Goal: Task Accomplishment & Management: Complete application form

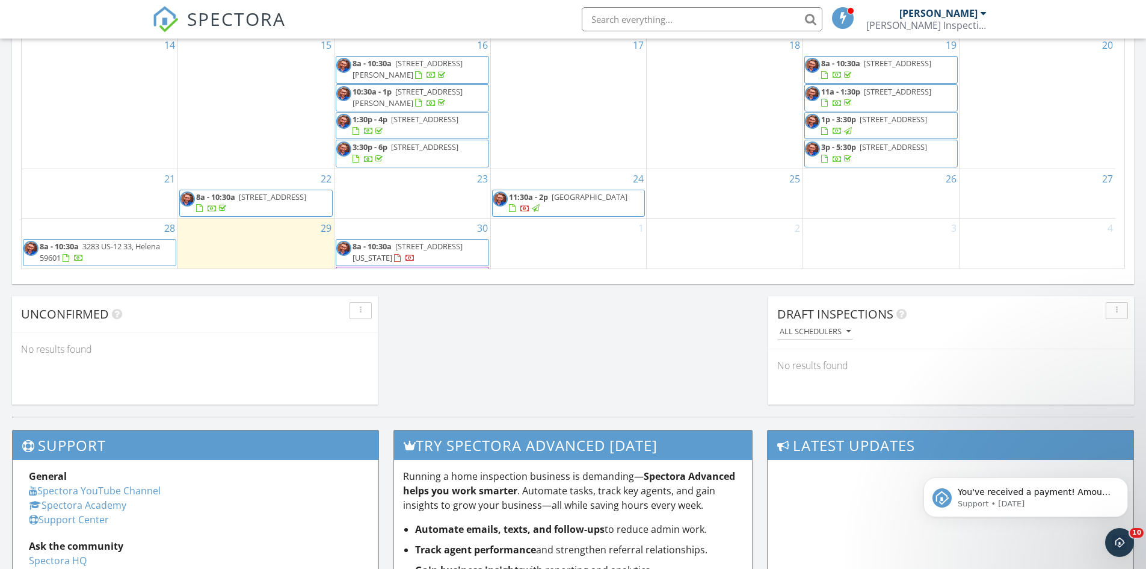
scroll to position [842, 0]
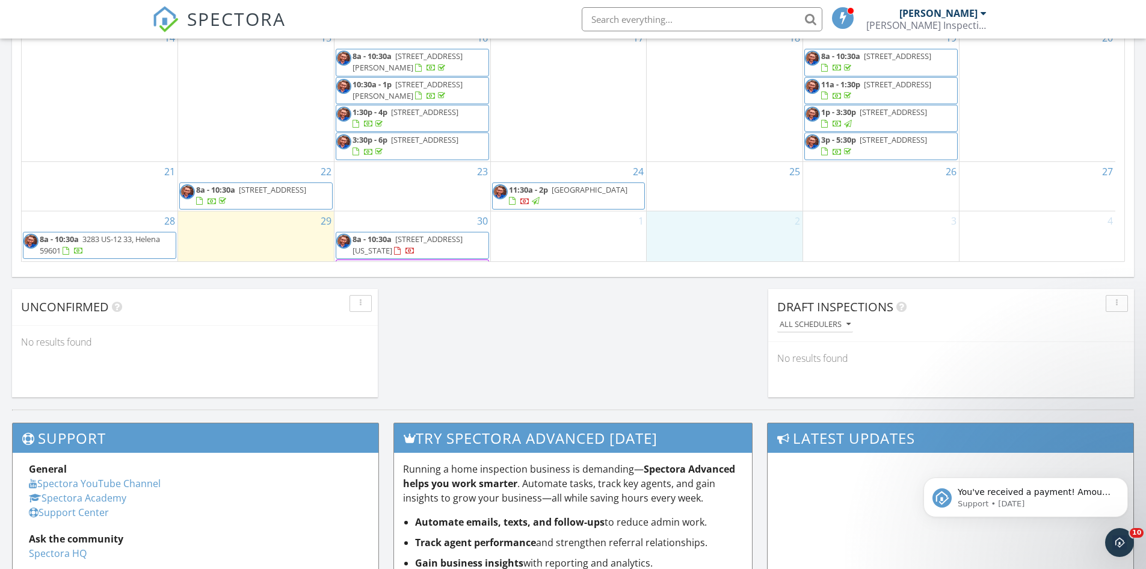
click at [705, 226] on div "2" at bounding box center [725, 285] width 156 height 149
click at [711, 174] on link "Inspection" at bounding box center [725, 175] width 62 height 19
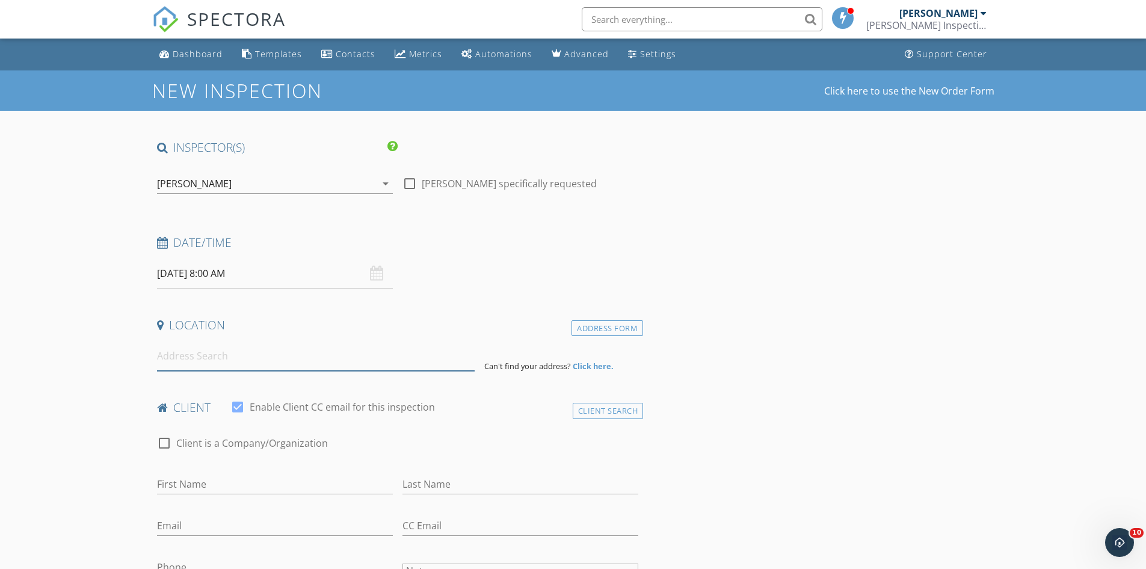
click at [260, 354] on input at bounding box center [316, 355] width 318 height 29
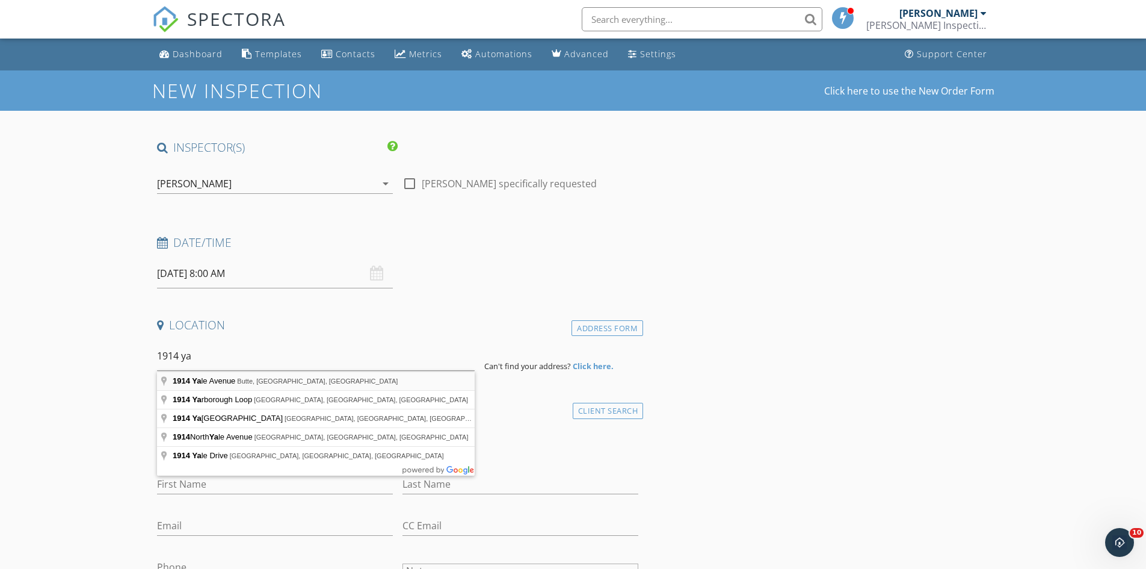
type input "1914 Yale Avenue, Butte, MT, USA"
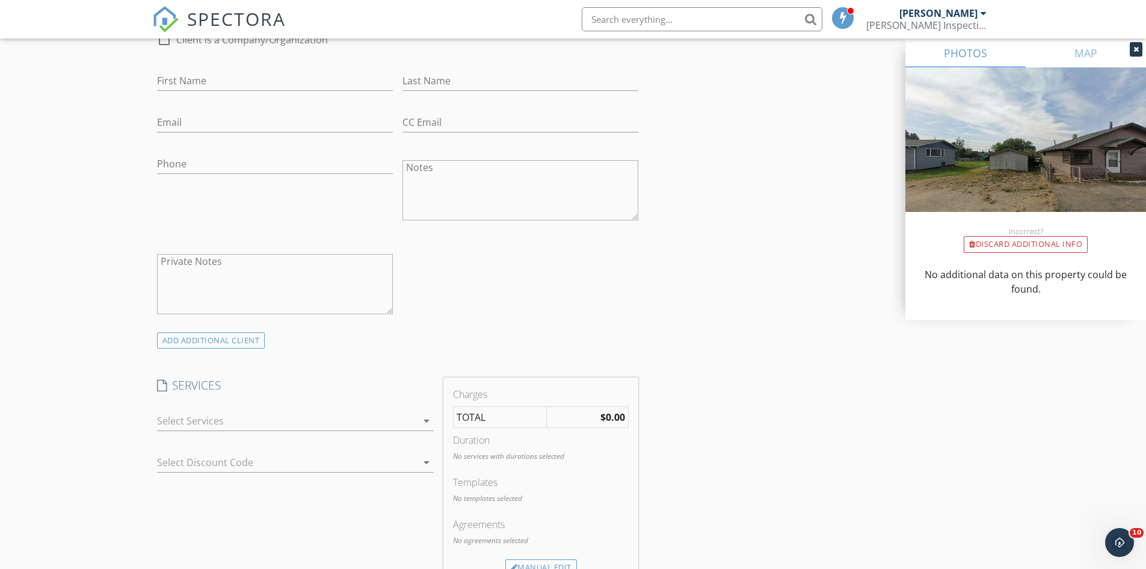
scroll to position [722, 0]
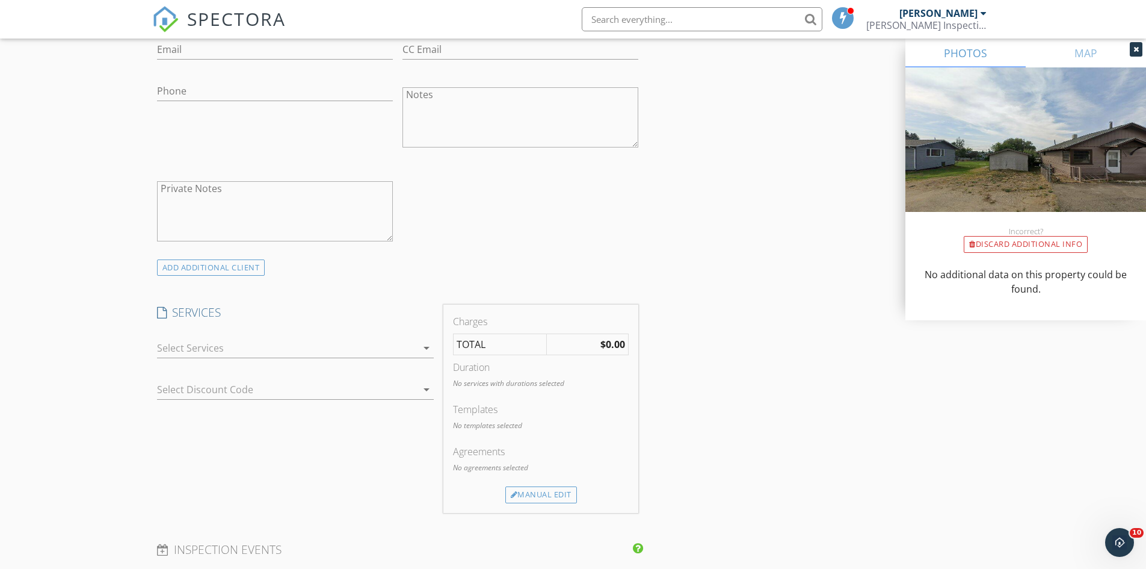
click at [218, 349] on div at bounding box center [287, 347] width 260 height 19
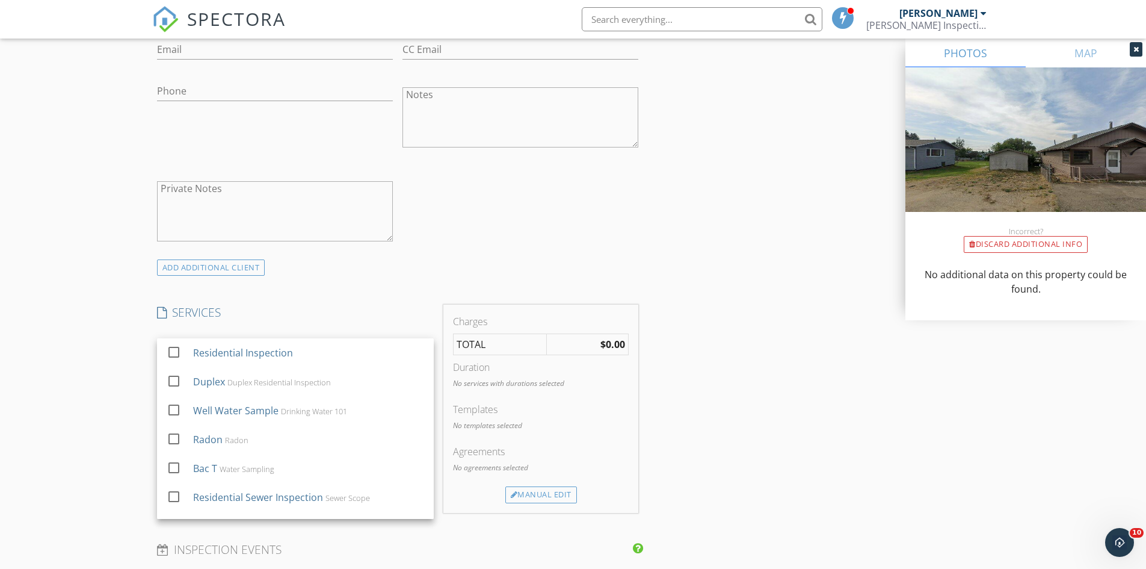
click at [218, 349] on div "Residential Inspection" at bounding box center [243, 352] width 100 height 14
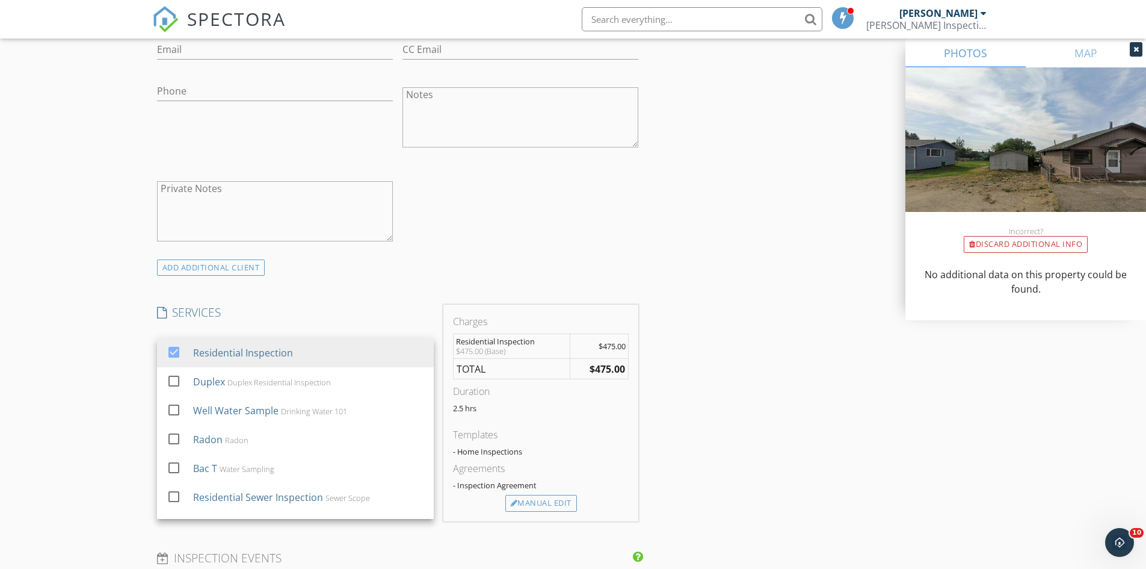
click at [103, 360] on div "New Inspection Click here to use the New Order Form INSPECTOR(S) check_box Matt…" at bounding box center [573, 387] width 1146 height 2079
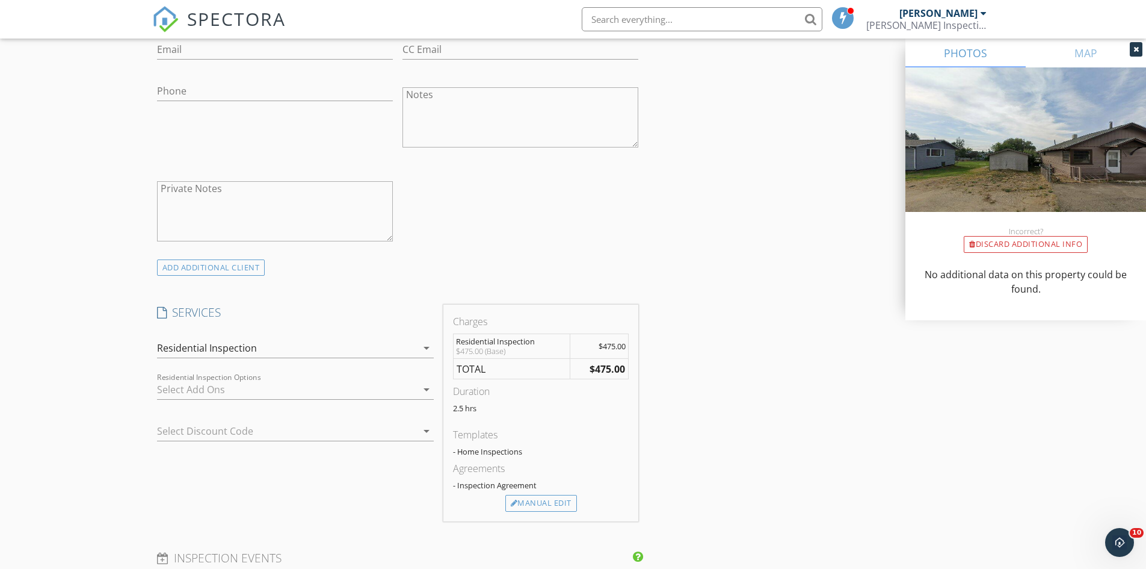
scroll to position [1264, 0]
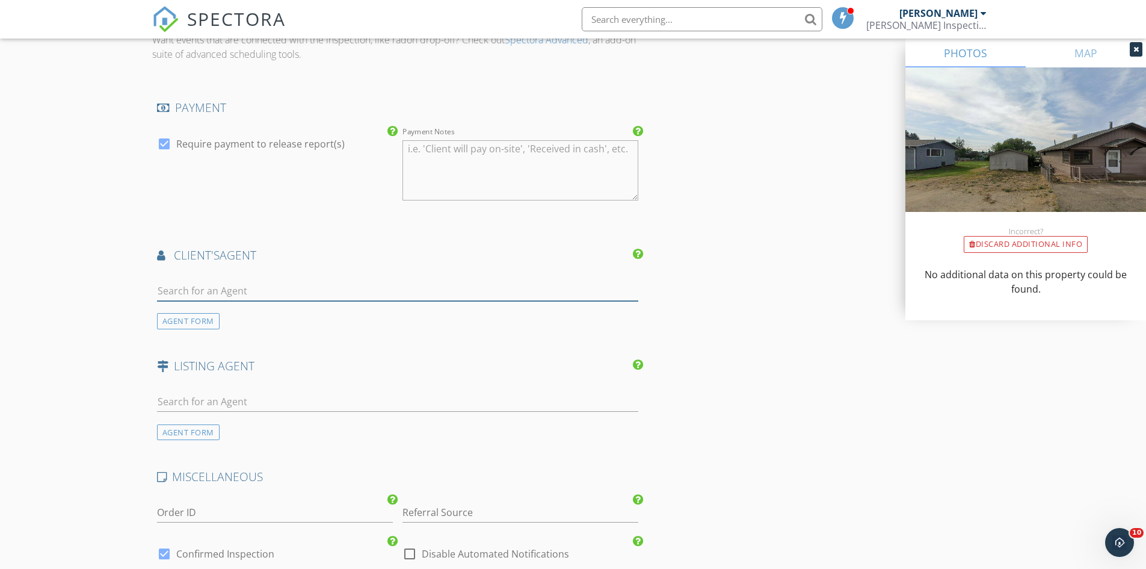
click at [185, 298] on input "text" at bounding box center [398, 291] width 482 height 20
type input "hys"
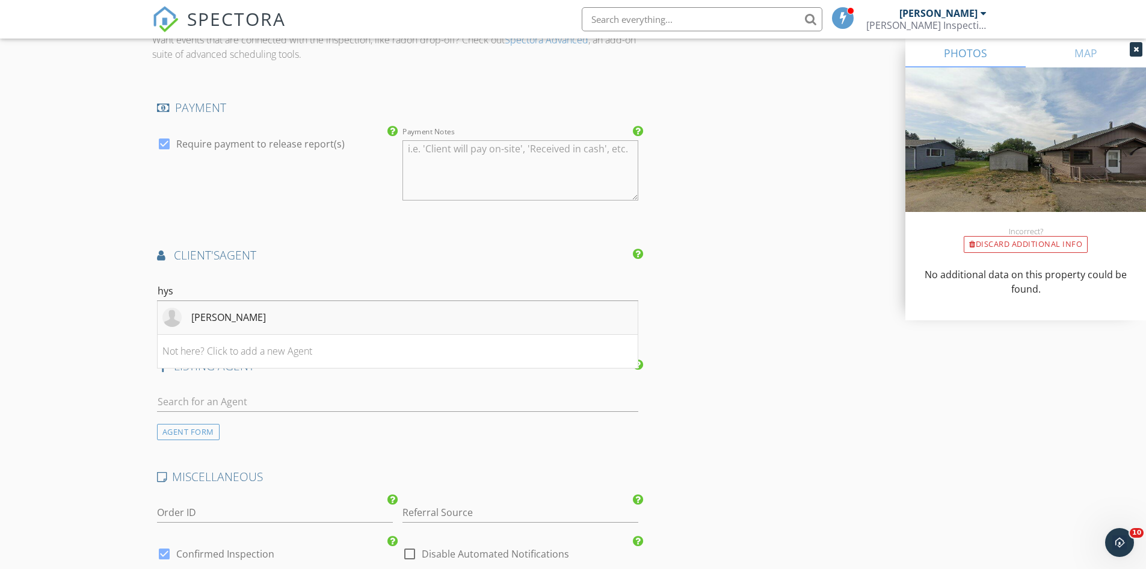
click at [200, 322] on div "Riane Hysell" at bounding box center [228, 317] width 75 height 14
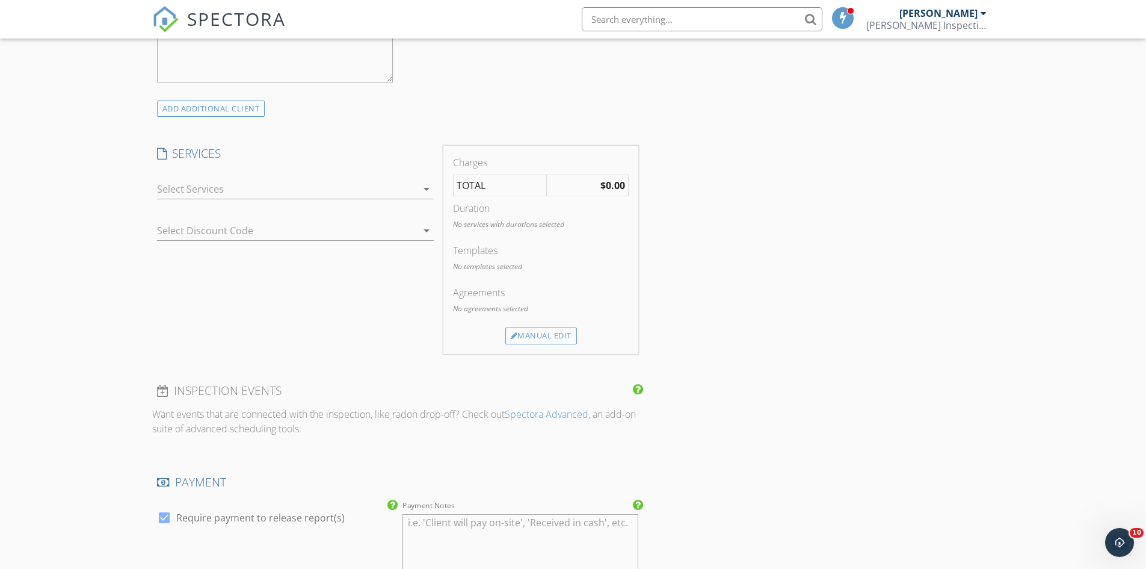
scroll to position [265, 0]
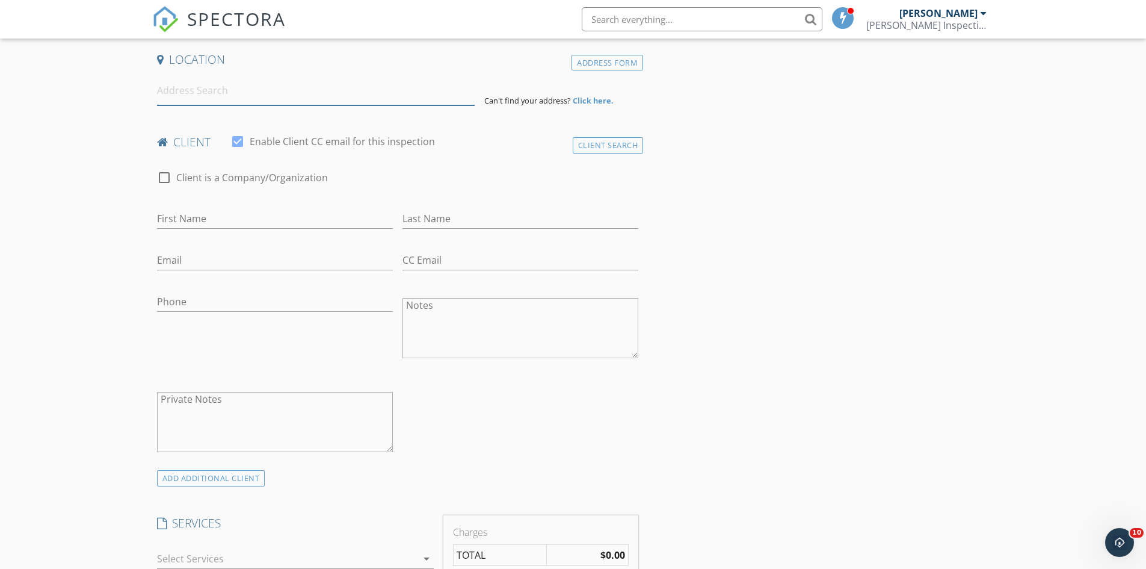
click at [176, 95] on input at bounding box center [316, 90] width 318 height 29
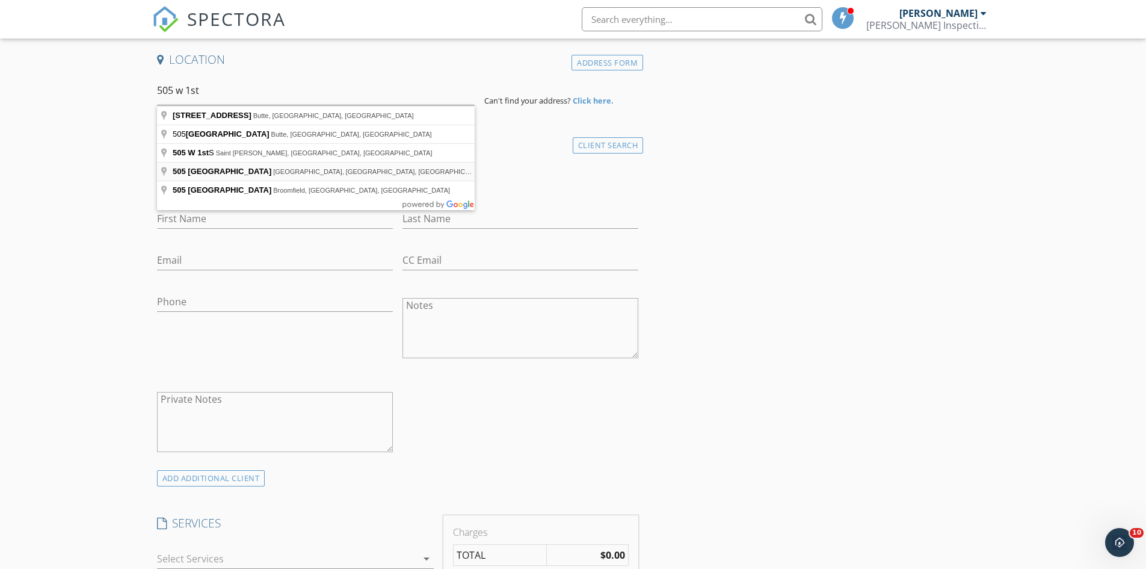
type input "505 West 1st Street, Whitehall, MT, USA"
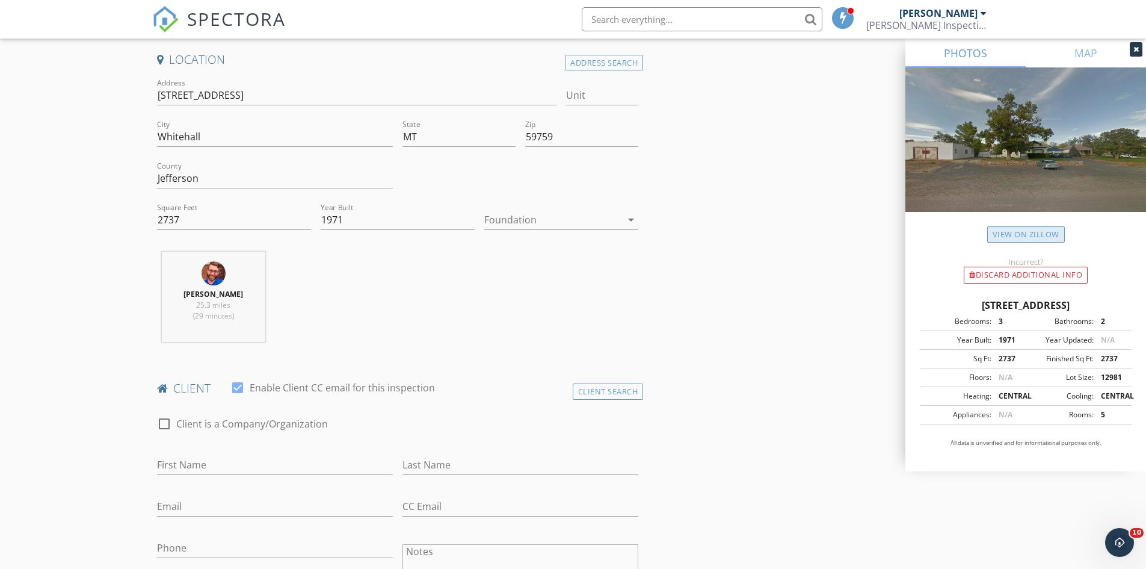
click at [1035, 232] on link "View on Zillow" at bounding box center [1026, 234] width 78 height 16
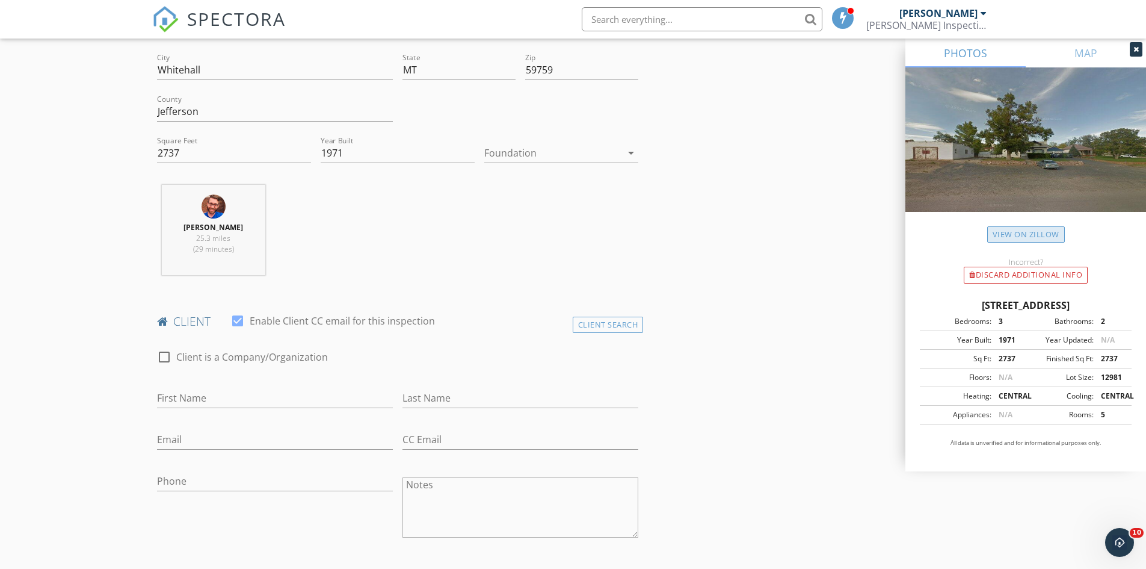
scroll to position [446, 0]
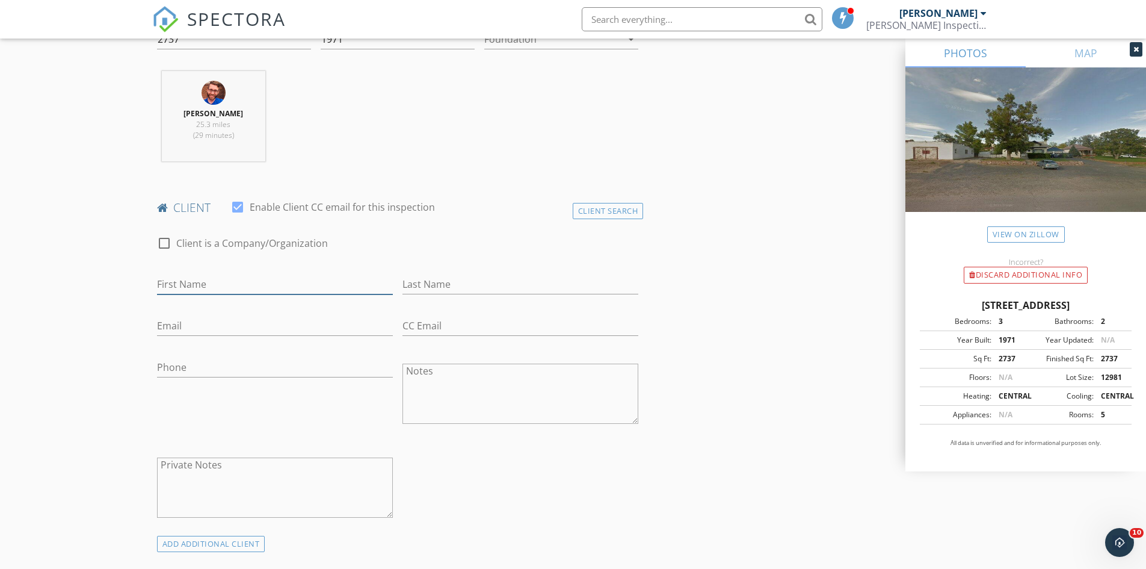
click at [179, 276] on input "First Name" at bounding box center [275, 284] width 236 height 20
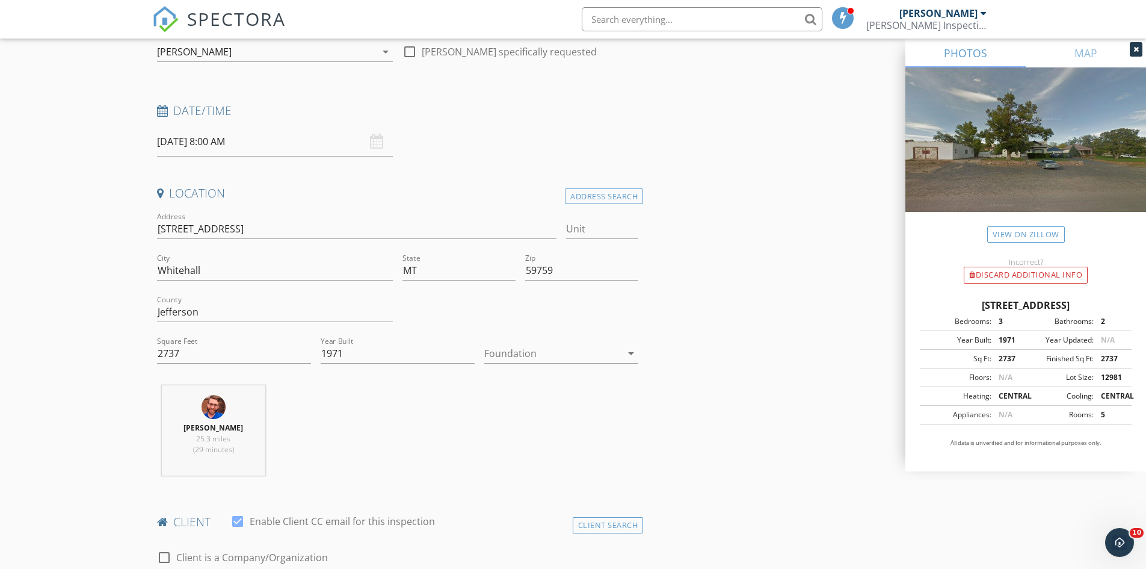
scroll to position [25, 0]
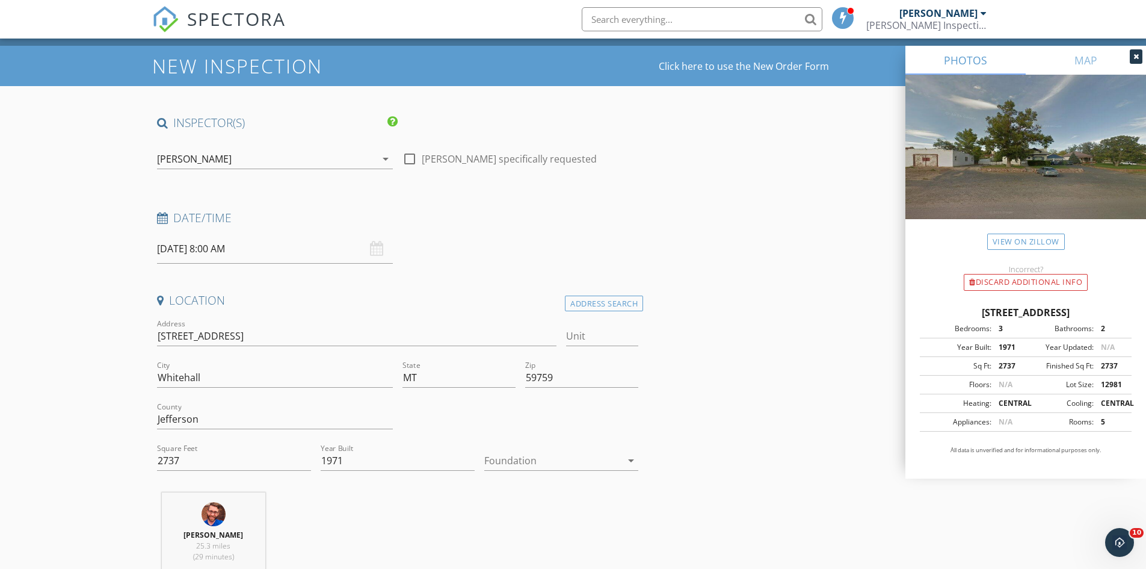
click at [182, 244] on input "10/02/2025 8:00 AM" at bounding box center [275, 248] width 236 height 29
type input "10/02/2025 9:00 AM"
type input "09"
click at [226, 446] on span at bounding box center [227, 448] width 8 height 12
type input "10/02/2025 10:00 AM"
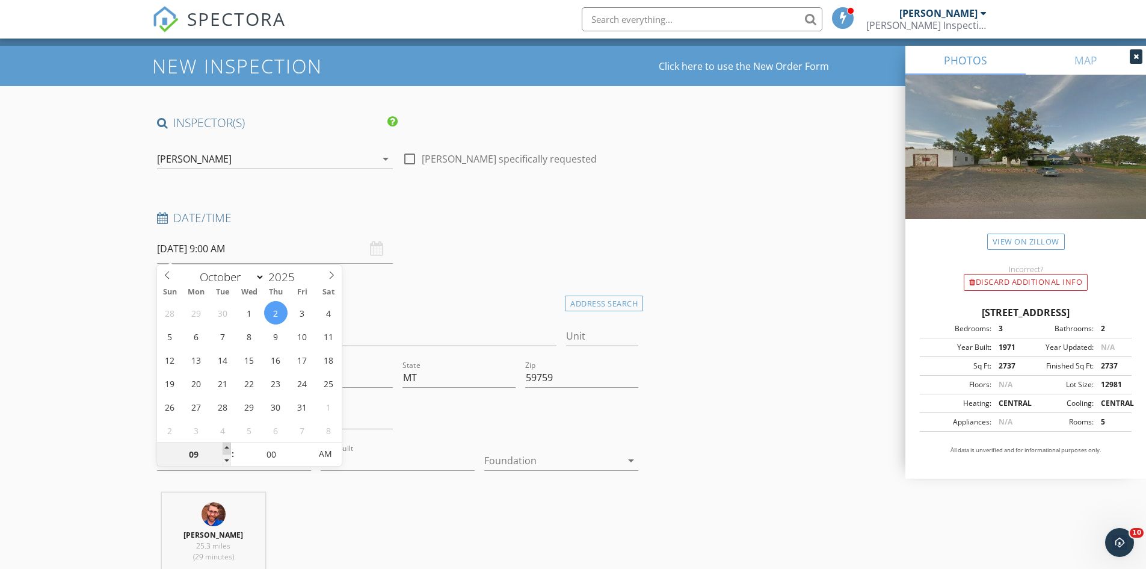
type input "10"
click at [226, 446] on span at bounding box center [227, 448] width 8 height 12
type input "10/02/2025 11:00 AM"
type input "11"
click at [226, 446] on span at bounding box center [227, 448] width 8 height 12
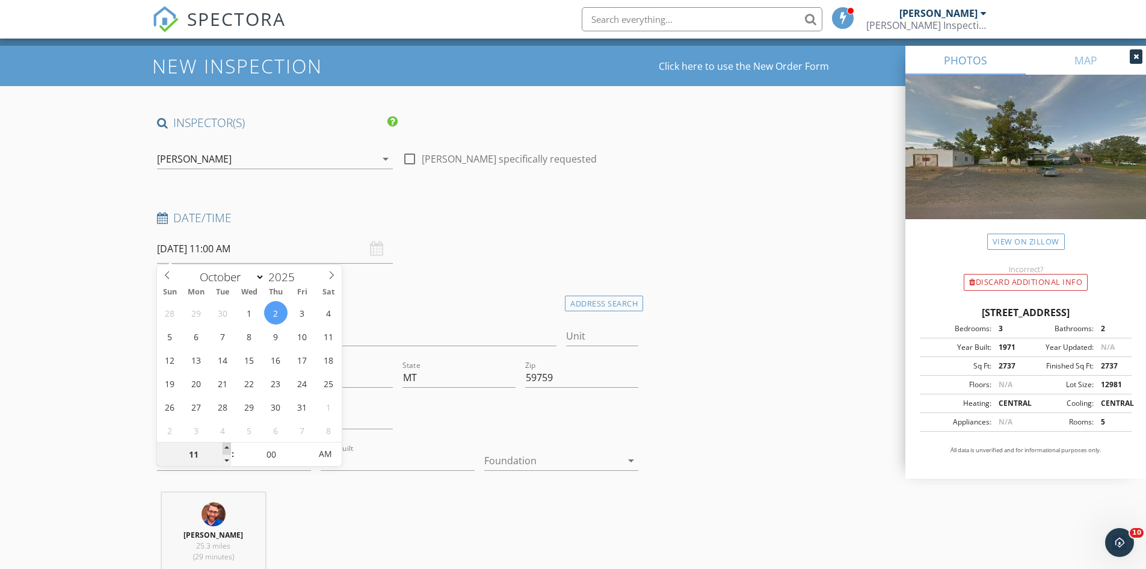
type input "10/02/2025 12:00 PM"
type input "12"
click at [226, 446] on span at bounding box center [227, 448] width 8 height 12
type input "10/02/2025 1:00 PM"
type input "01"
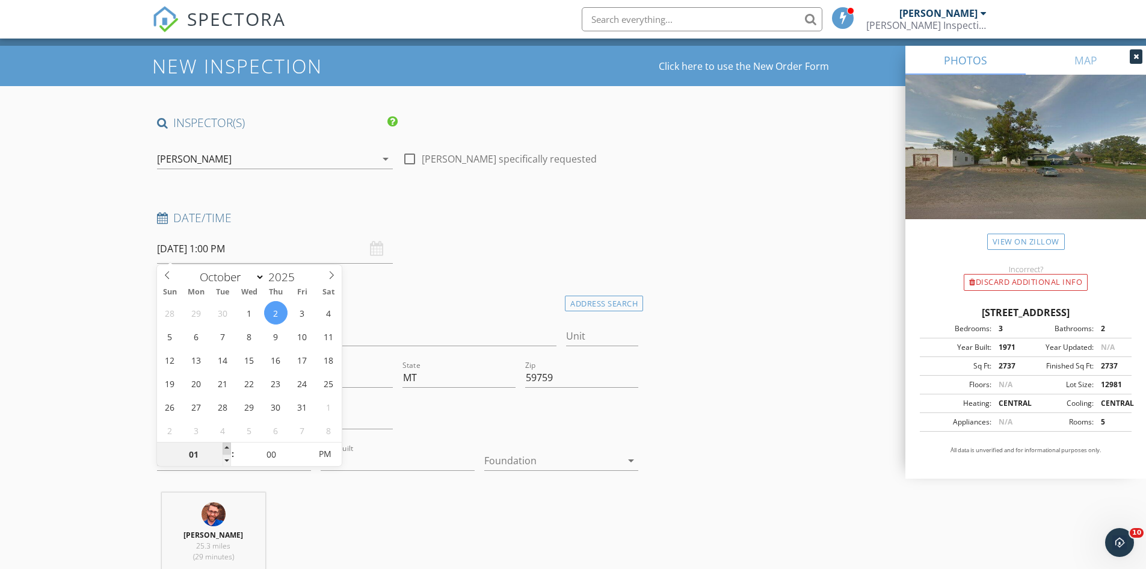
click at [226, 446] on span at bounding box center [227, 448] width 8 height 12
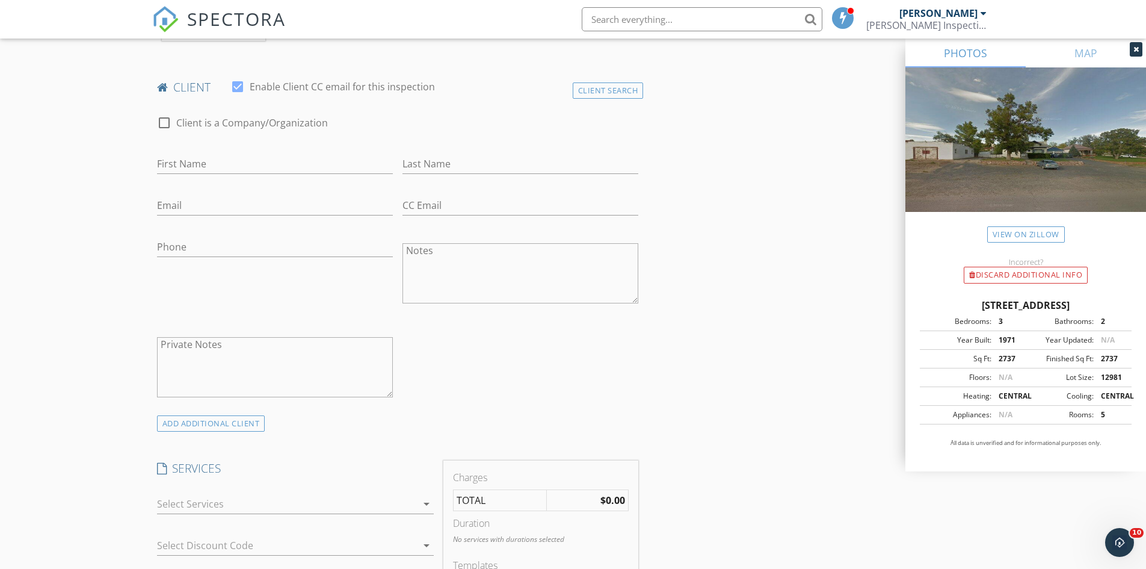
scroll to position [747, 0]
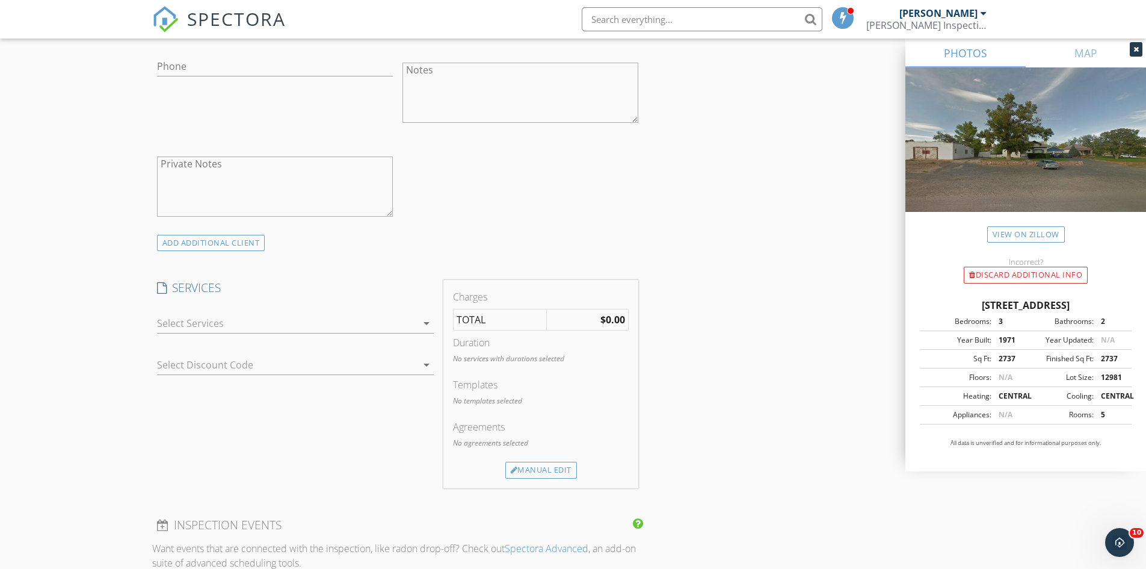
click at [203, 305] on div "check_box_outline_blank Residential Inspection check_box_outline_blank Duplex D…" at bounding box center [295, 325] width 286 height 42
click at [197, 320] on div at bounding box center [287, 322] width 260 height 19
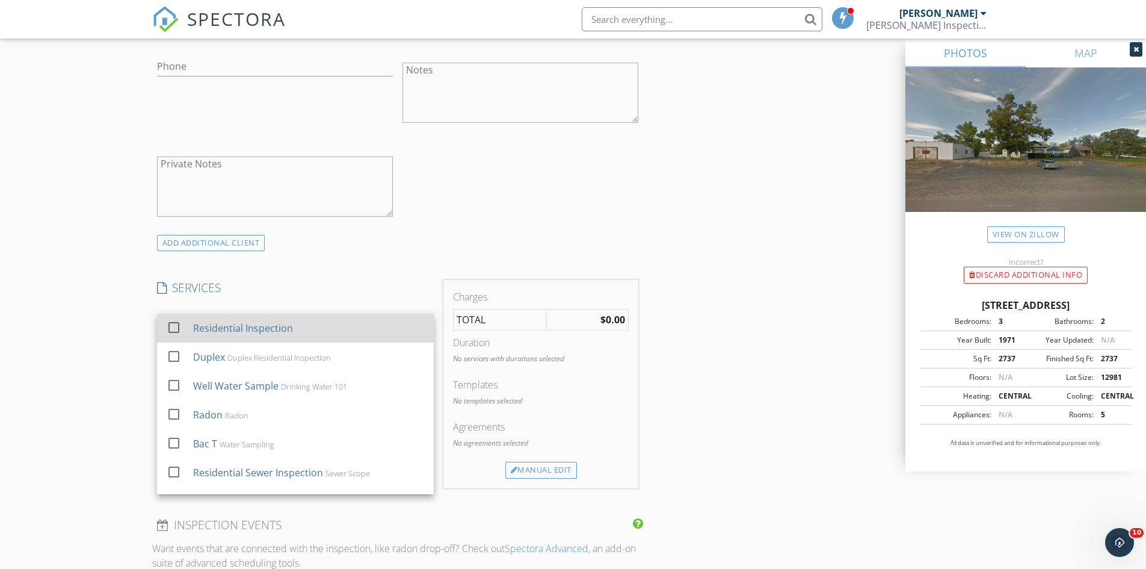
click at [197, 328] on div "Residential Inspection" at bounding box center [243, 328] width 100 height 14
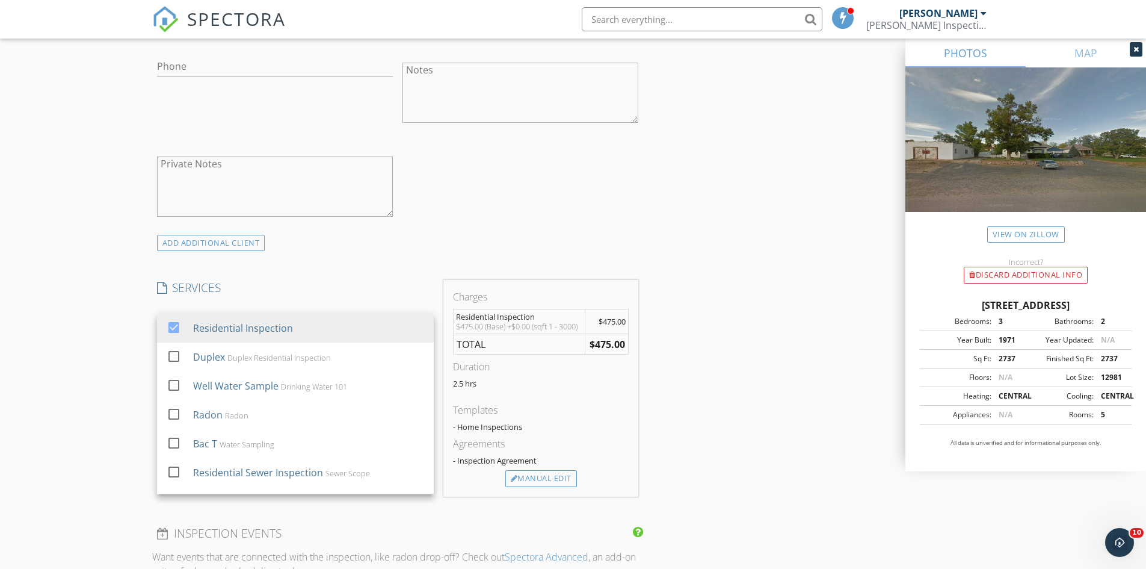
click at [107, 329] on div "New Inspection Click here to use the New Order Form INSPECTOR(S) check_box Matt…" at bounding box center [573, 363] width 1146 height 2079
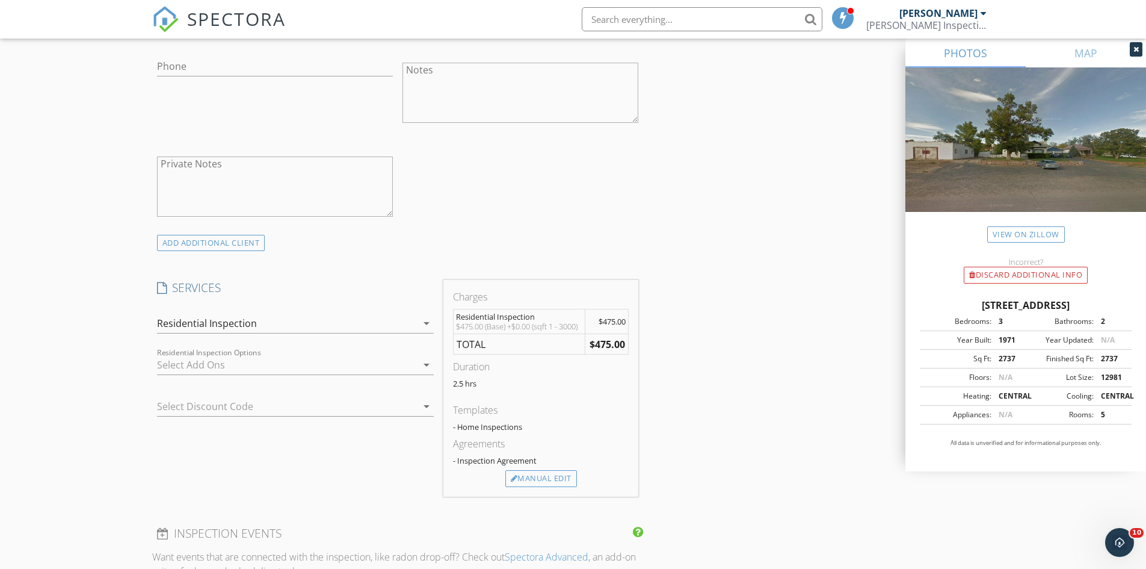
scroll to position [1168, 0]
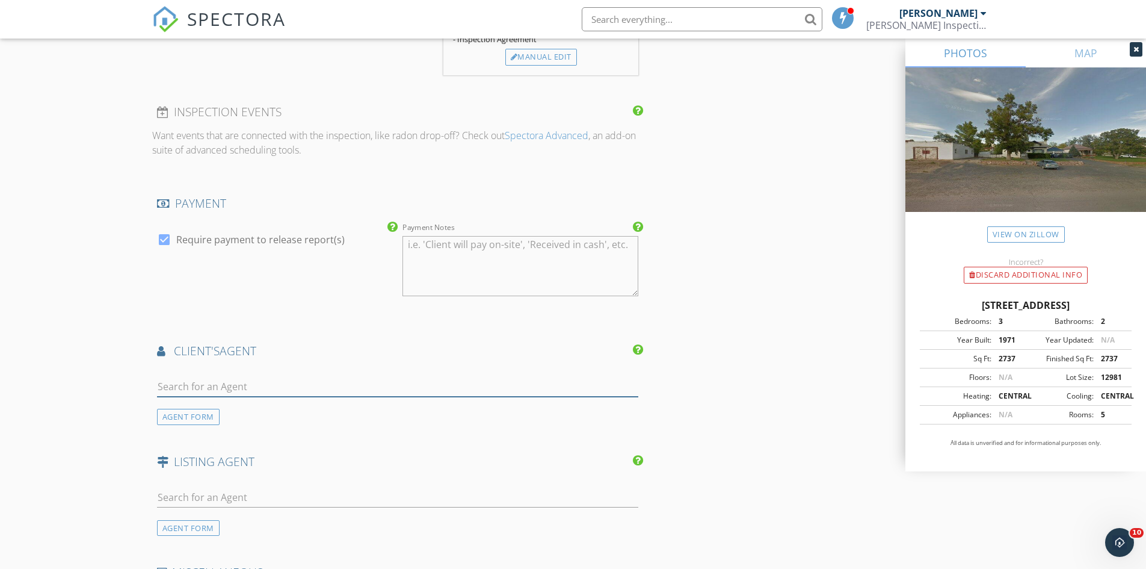
click at [177, 393] on input "text" at bounding box center [398, 387] width 482 height 20
type input "p"
type input "u"
type input "pum"
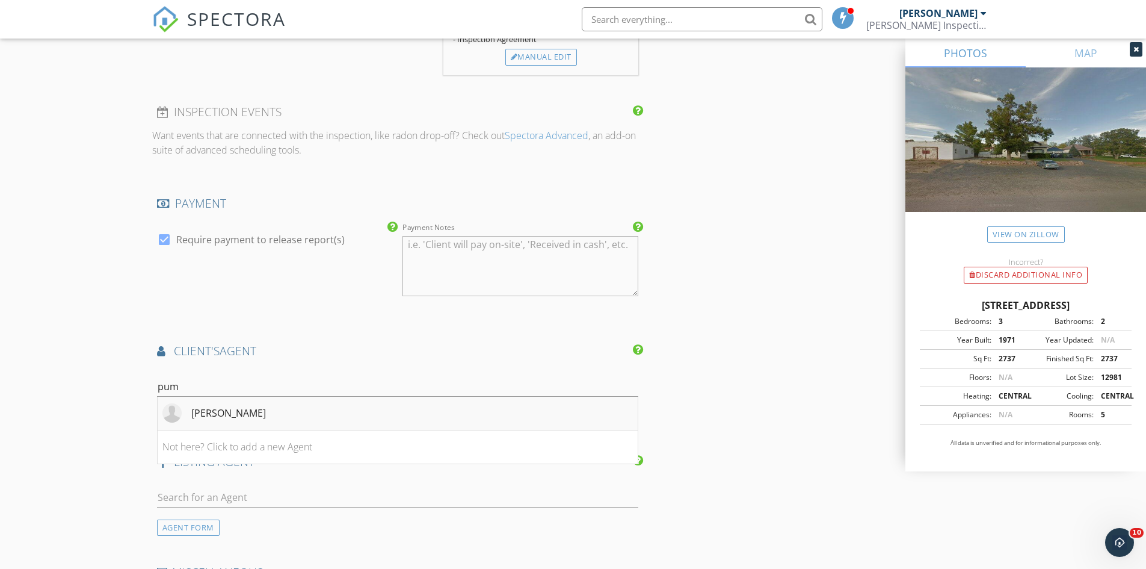
click at [190, 407] on div "Shannon Pumphrey" at bounding box center [213, 412] width 103 height 19
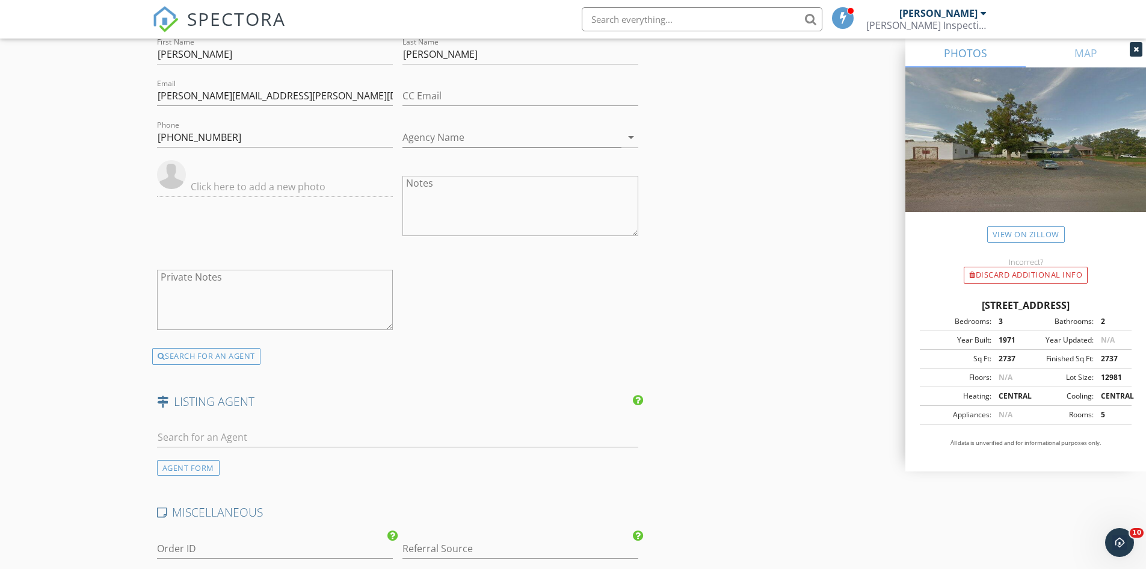
scroll to position [1529, 0]
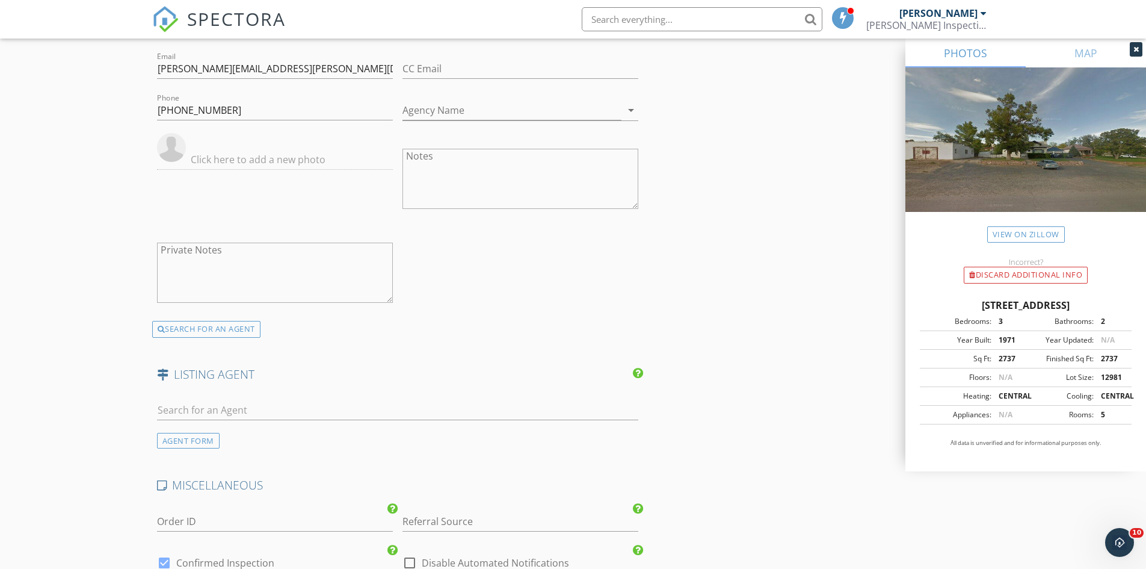
click at [179, 421] on div at bounding box center [398, 416] width 482 height 32
click at [181, 414] on input "text" at bounding box center [398, 410] width 482 height 20
type input "d"
click at [177, 445] on div "AGENT FORM" at bounding box center [188, 441] width 63 height 16
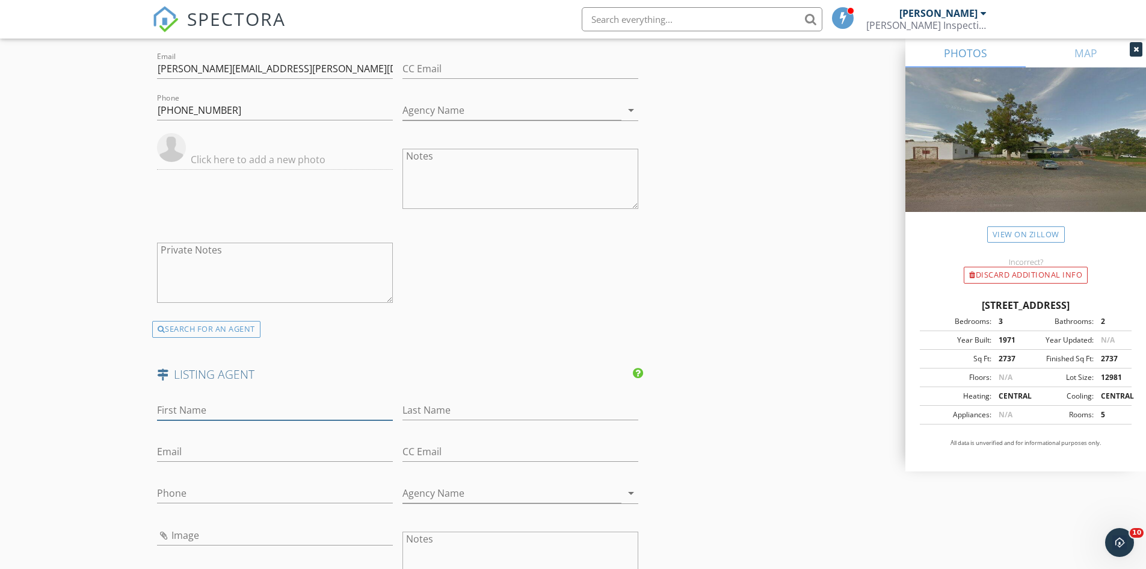
click at [199, 409] on input "First Name" at bounding box center [275, 410] width 236 height 20
type input "Tyler"
click at [1015, 238] on link "View on Zillow" at bounding box center [1026, 234] width 78 height 16
click at [436, 409] on input "Di" at bounding box center [521, 410] width 236 height 20
drag, startPoint x: 463, startPoint y: 407, endPoint x: 386, endPoint y: 421, distance: 78.3
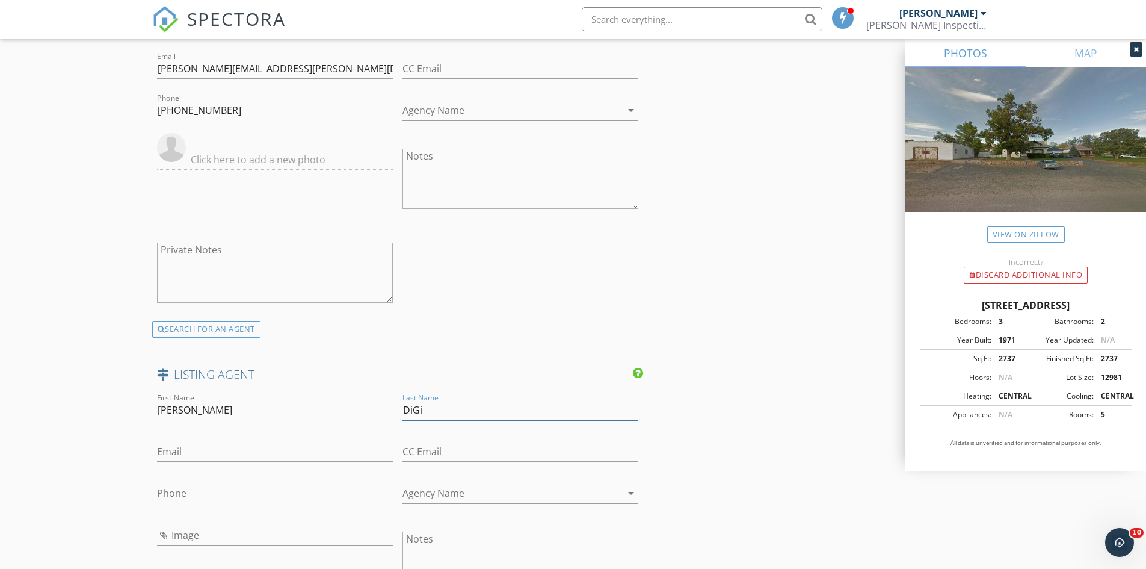
click at [386, 421] on div "First Name Tyler Last Name DiGi Email CC Email Phone Agency Name arrow_drop_dow…" at bounding box center [398, 547] width 492 height 313
paste input "Tyler DiGiovanna 406-660-2283"
drag, startPoint x: 552, startPoint y: 411, endPoint x: 481, endPoint y: 415, distance: 71.1
click at [481, 415] on input "Tyler DiGiovanna 406-660-2283" at bounding box center [521, 410] width 236 height 20
type input "Tyler DiGiovanna"
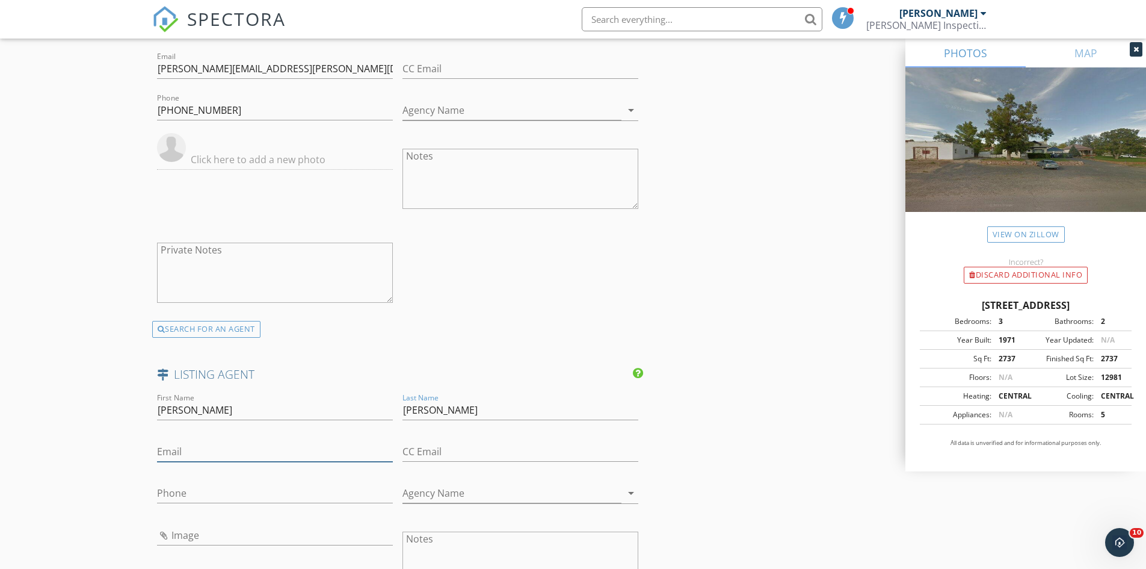
click at [286, 447] on input "Email" at bounding box center [275, 452] width 236 height 20
click at [218, 495] on input "Phone" at bounding box center [275, 496] width 236 height 20
paste input "406-660-2283"
type input "406-660-2283"
drag, startPoint x: 427, startPoint y: 409, endPoint x: 276, endPoint y: 412, distance: 151.1
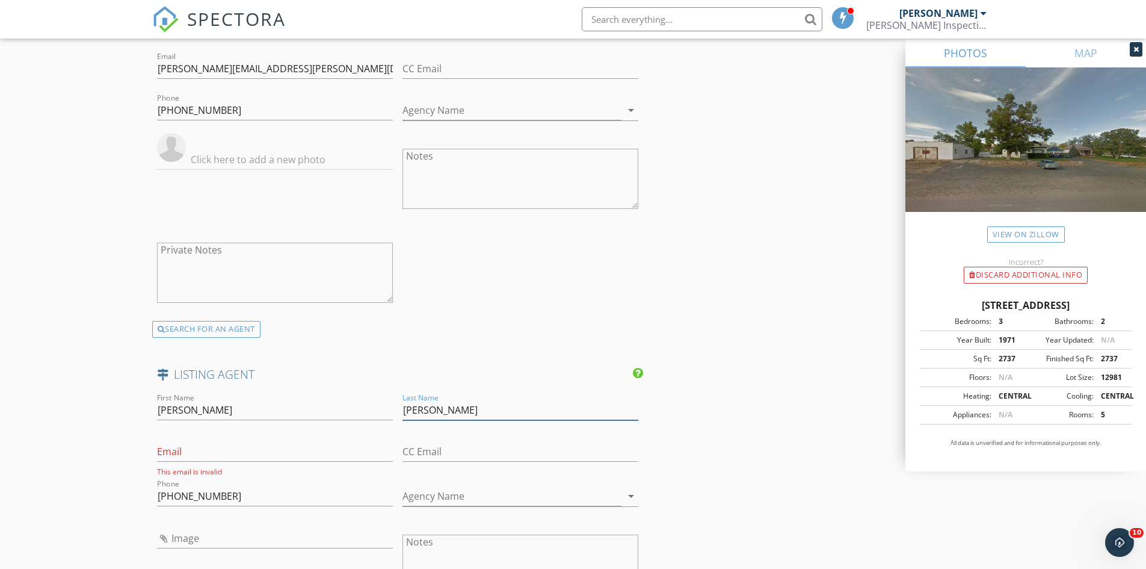
click at [276, 412] on div "First Name Tyler Last Name Tyler DiGiovanna Email This email is invalid CC Emai…" at bounding box center [398, 549] width 492 height 316
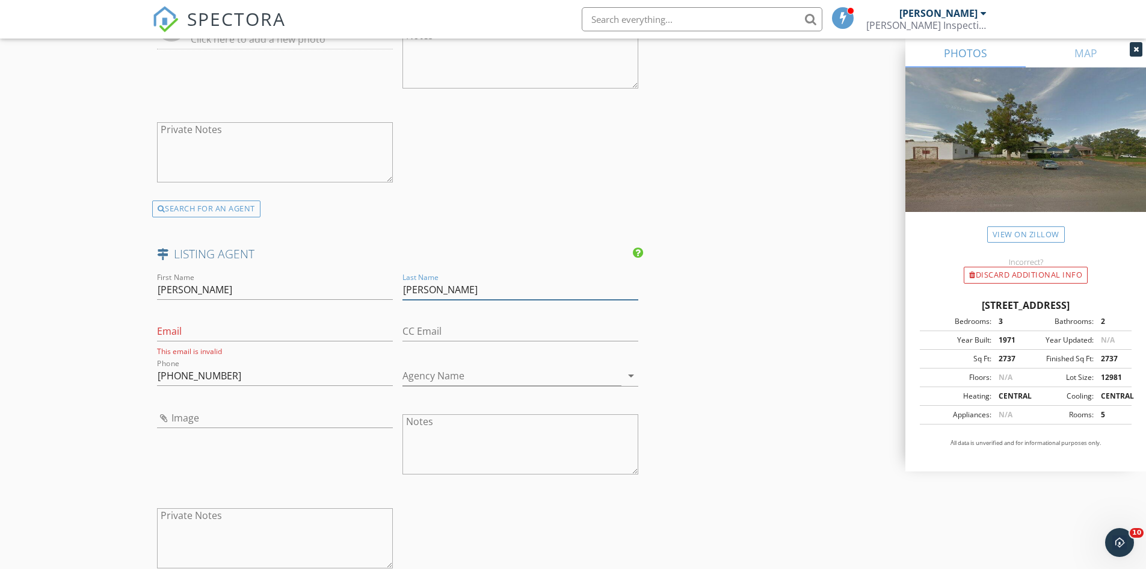
type input "DiGiovanna"
click at [182, 330] on input "Email" at bounding box center [275, 331] width 236 height 20
paste input "tyler.digiovanna@bhhsmt.com"
type input "tyler.digiovanna@bhhsmt.com"
